Goal: Find specific page/section: Find specific page/section

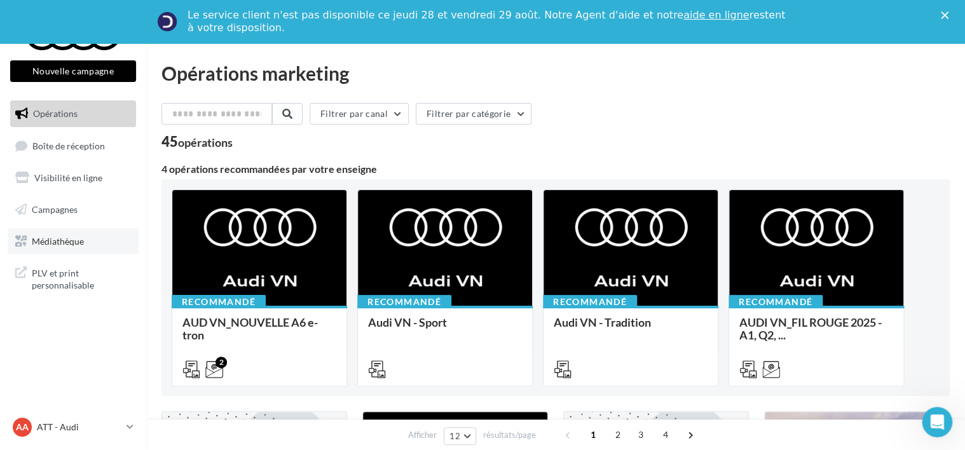
click at [81, 238] on span "Médiathèque" at bounding box center [58, 240] width 52 height 11
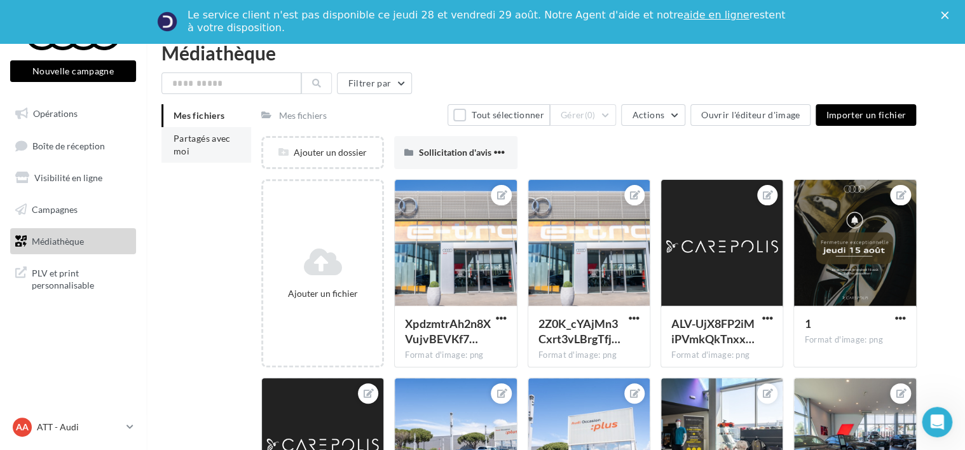
click at [204, 128] on li "Partagés avec moi" at bounding box center [206, 145] width 90 height 36
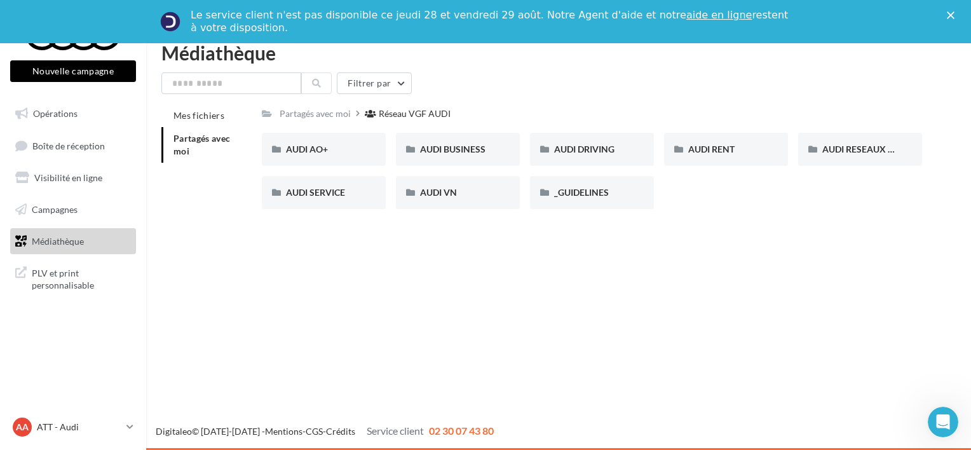
click at [951, 15] on polygon "Fermer" at bounding box center [951, 15] width 8 height 8
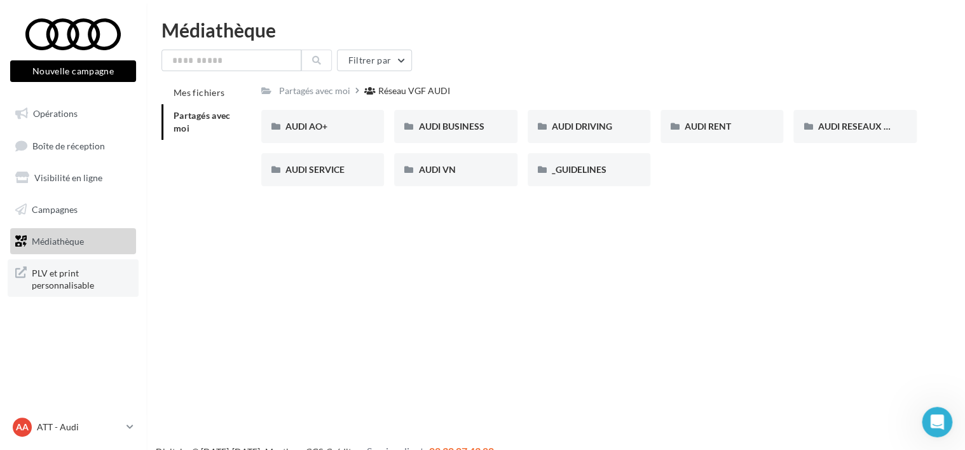
click at [61, 284] on span "PLV et print personnalisable" at bounding box center [81, 277] width 99 height 27
